Goal: Task Accomplishment & Management: Use online tool/utility

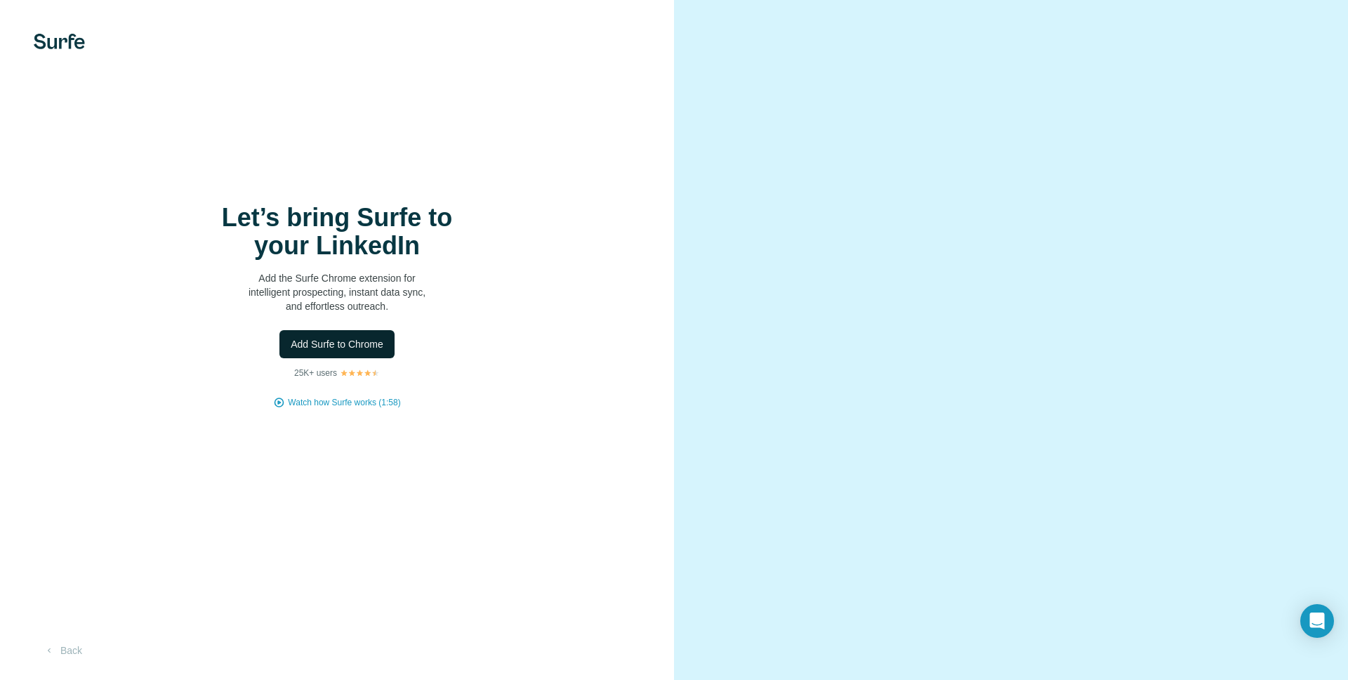
click at [375, 341] on span "Add Surfe to Chrome" at bounding box center [337, 344] width 93 height 14
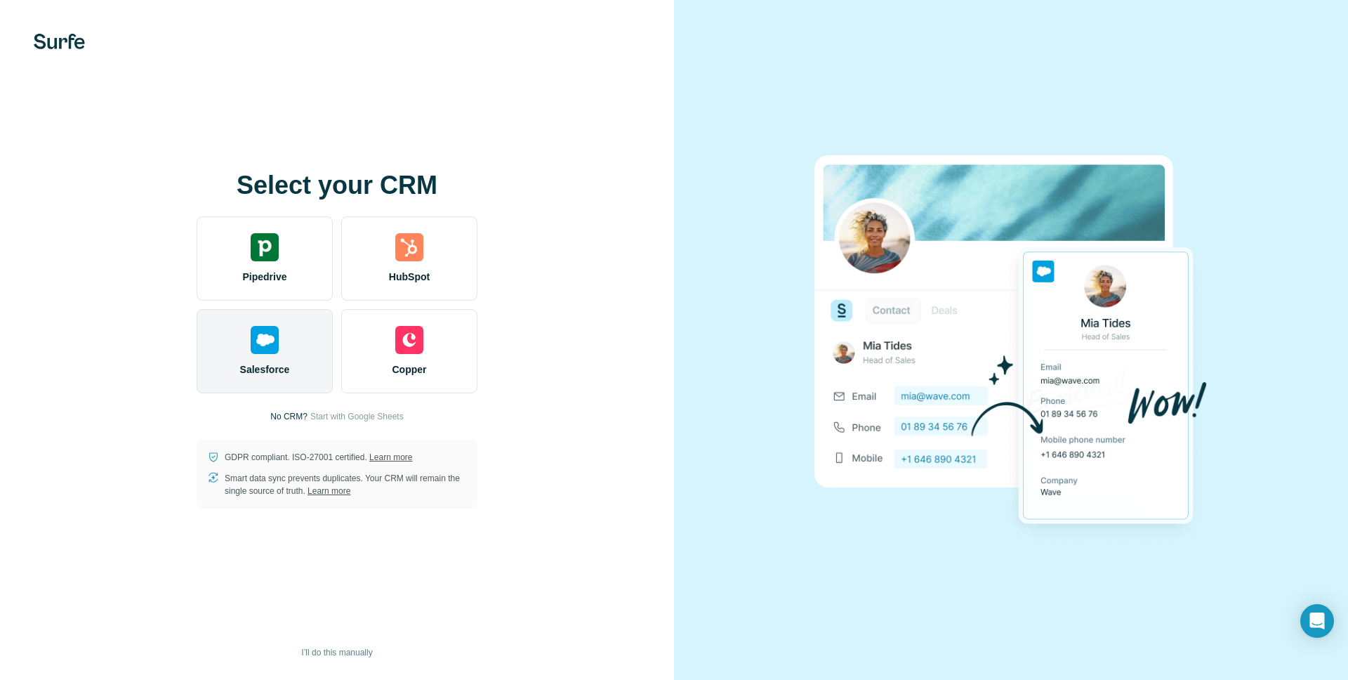
click at [270, 359] on div "Salesforce" at bounding box center [265, 351] width 136 height 84
